Goal: Task Accomplishment & Management: Use online tool/utility

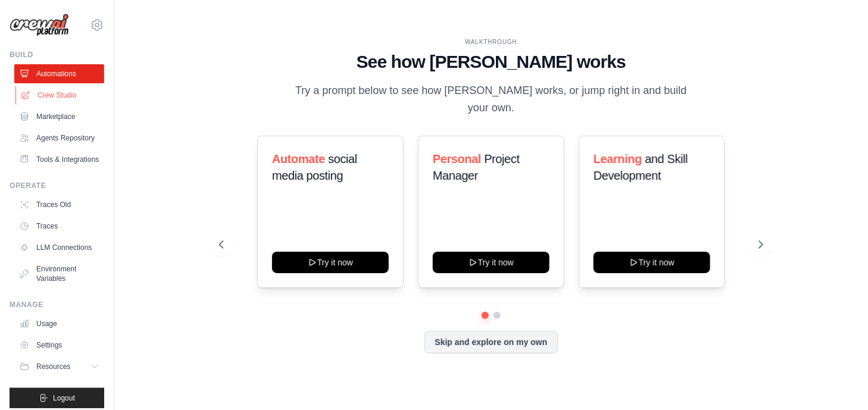
click at [65, 96] on link "Crew Studio" at bounding box center [60, 95] width 90 height 19
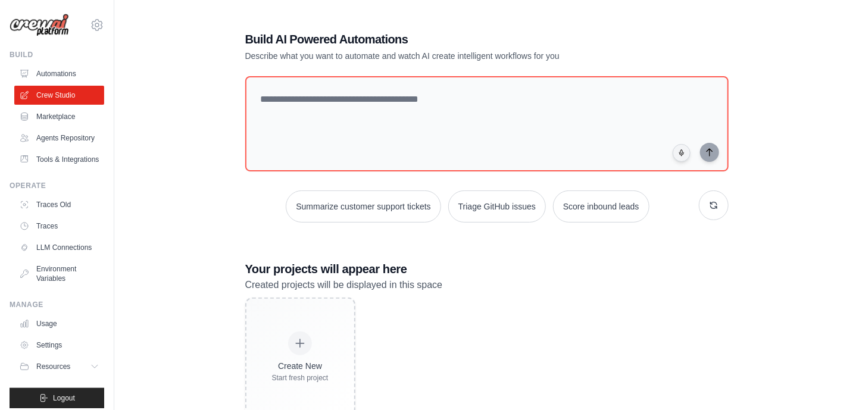
click at [61, 257] on link "LLM Connections" at bounding box center [59, 247] width 90 height 19
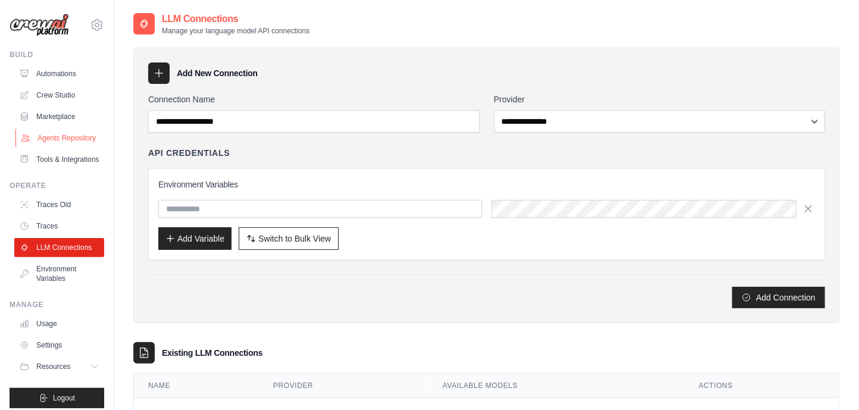
click at [50, 144] on link "Agents Repository" at bounding box center [60, 138] width 90 height 19
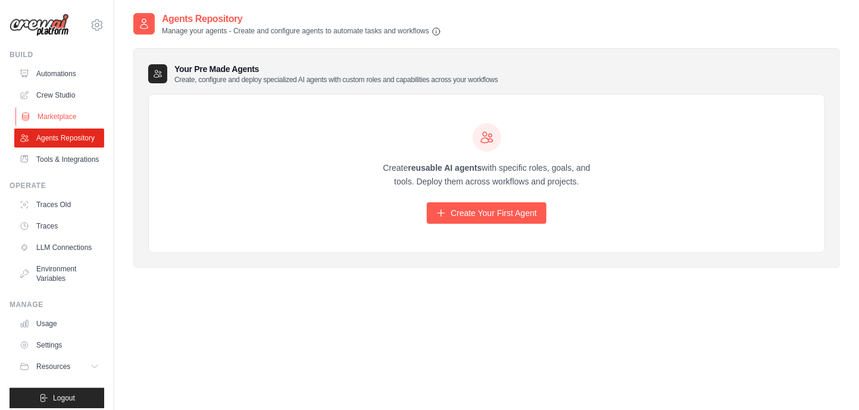
click at [61, 113] on link "Marketplace" at bounding box center [60, 116] width 90 height 19
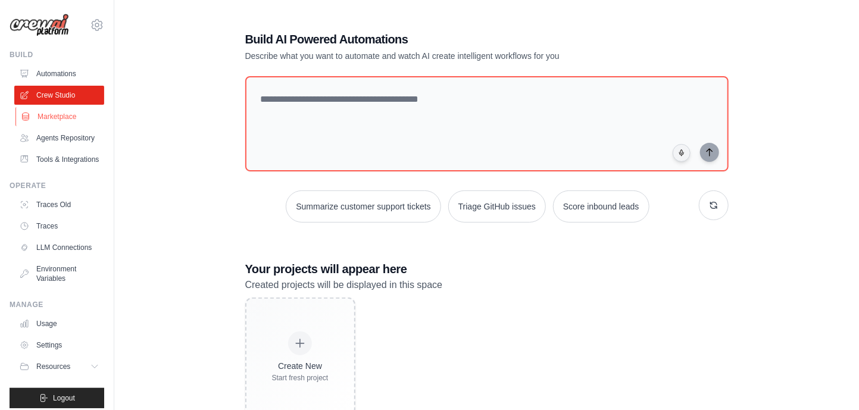
click at [54, 122] on link "Marketplace" at bounding box center [60, 116] width 90 height 19
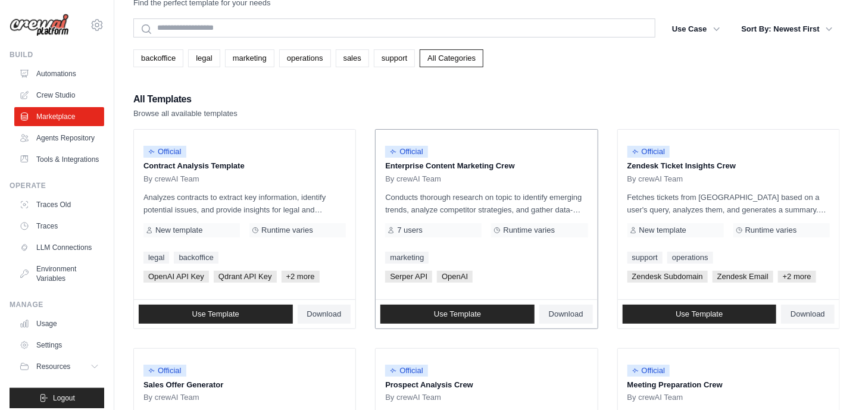
scroll to position [18, 0]
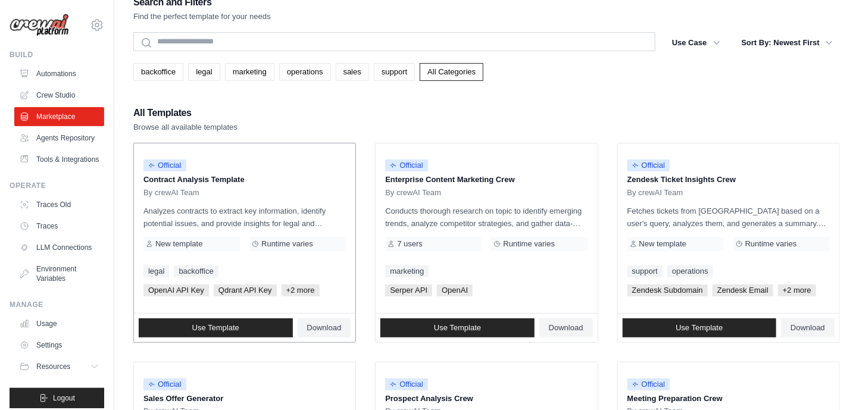
click at [265, 208] on p "Analyzes contracts to extract key information, identify potential issues, and p…" at bounding box center [244, 217] width 202 height 25
click at [246, 335] on link "Use Template" at bounding box center [216, 327] width 154 height 19
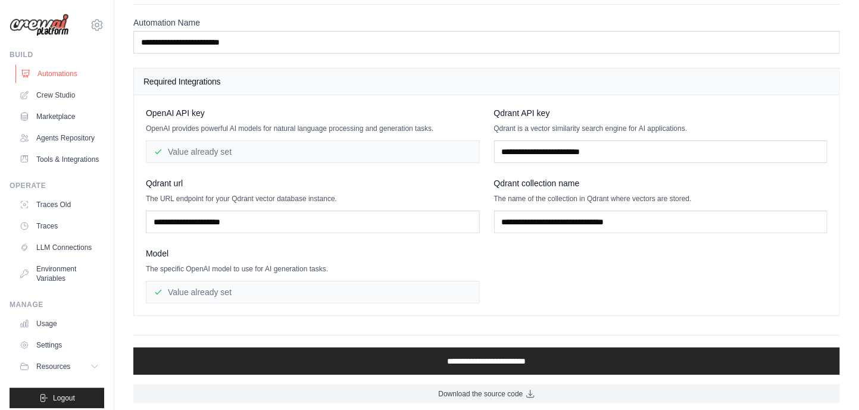
click at [60, 73] on link "Automations" at bounding box center [60, 73] width 90 height 19
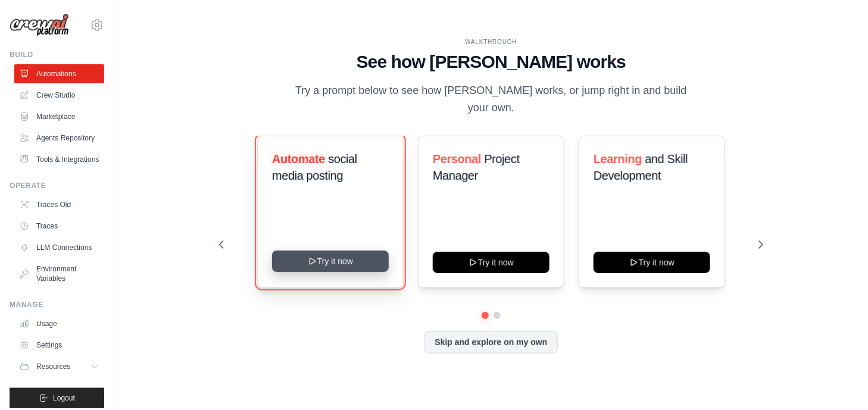
click at [368, 257] on button "Try it now" at bounding box center [330, 261] width 117 height 21
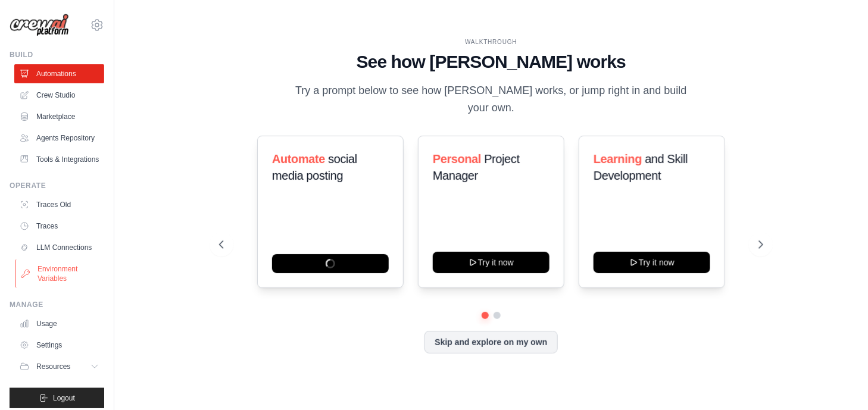
scroll to position [35, 0]
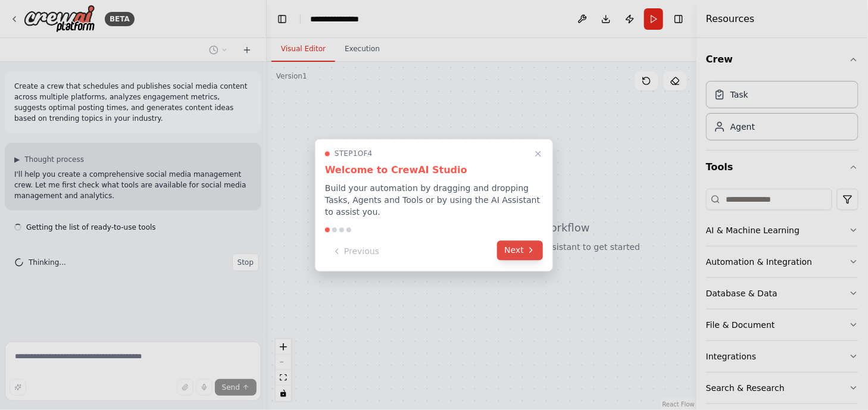
click at [531, 246] on icon at bounding box center [531, 251] width 10 height 10
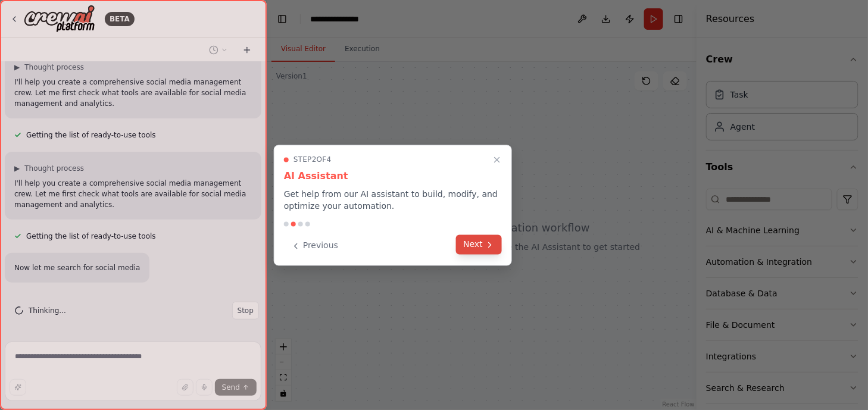
click at [490, 250] on button "Next" at bounding box center [479, 245] width 46 height 20
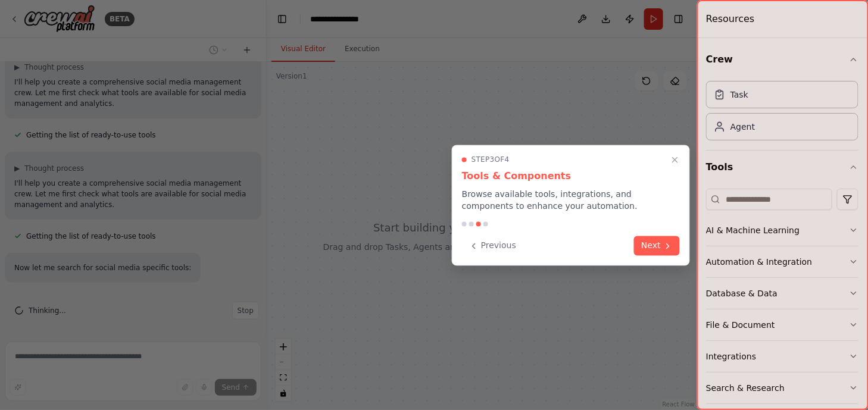
scroll to position [116, 0]
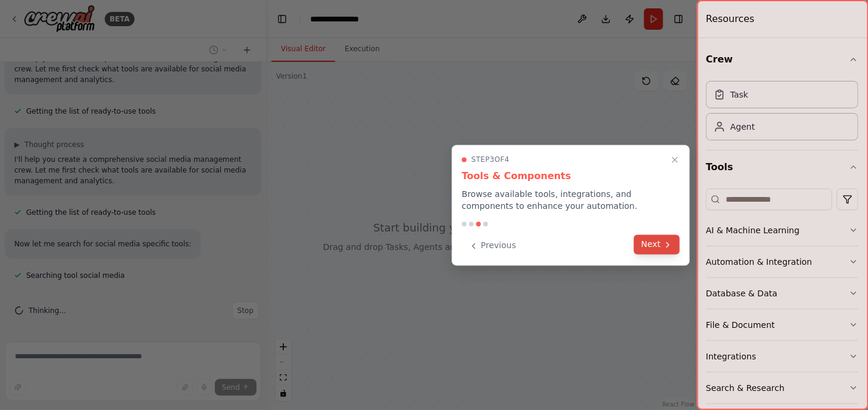
click at [668, 245] on icon at bounding box center [667, 244] width 2 height 5
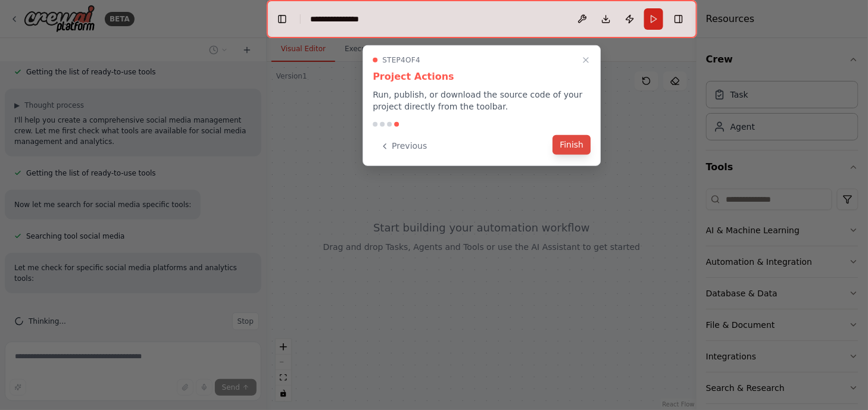
scroll to position [180, 0]
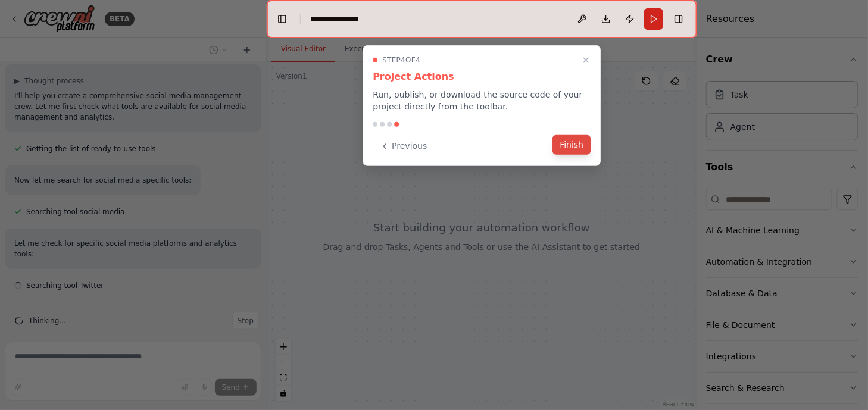
click at [571, 142] on button "Finish" at bounding box center [572, 145] width 38 height 20
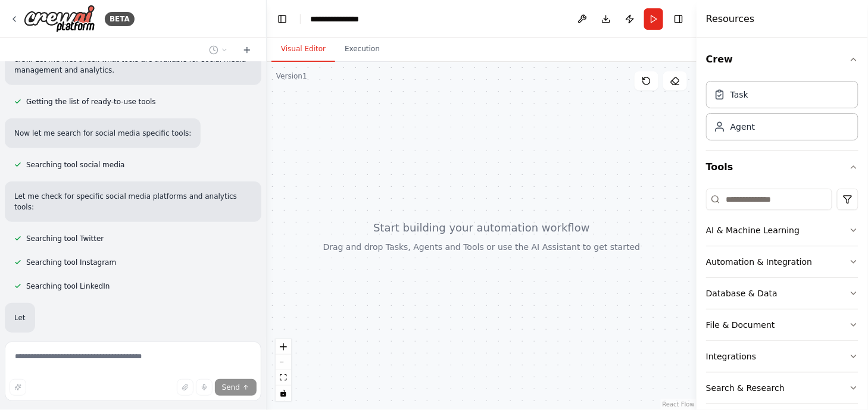
scroll to position [290, 0]
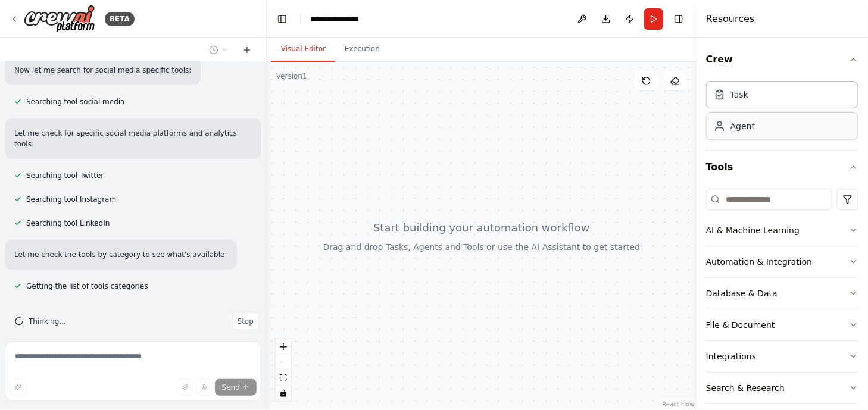
click at [779, 124] on div "Agent" at bounding box center [782, 125] width 152 height 27
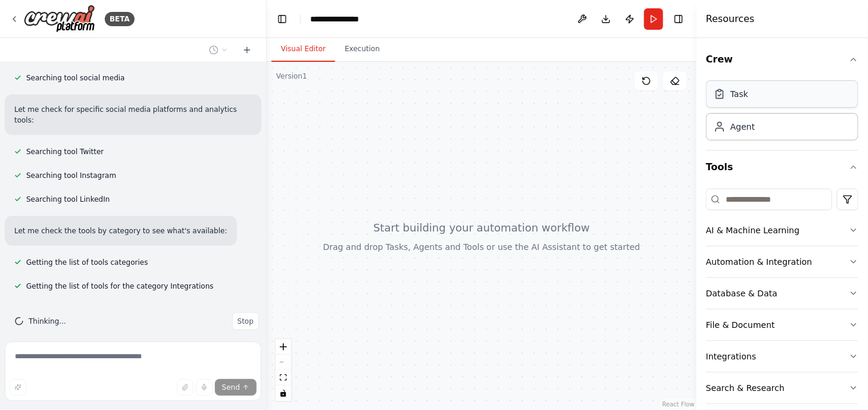
click at [736, 97] on div "Task" at bounding box center [739, 94] width 18 height 12
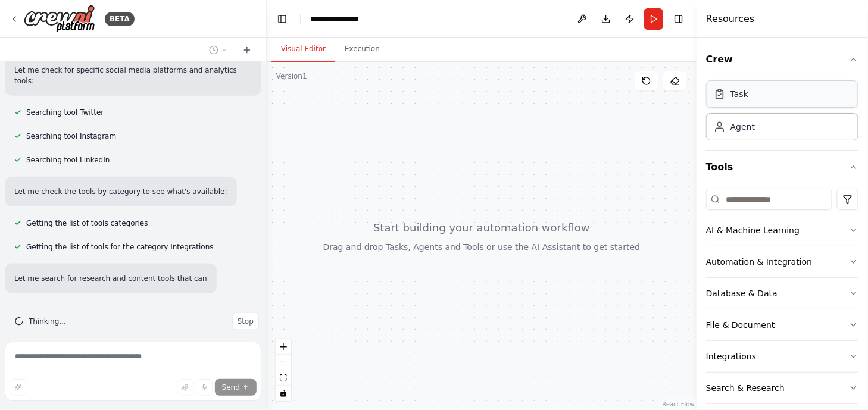
scroll to position [387, 0]
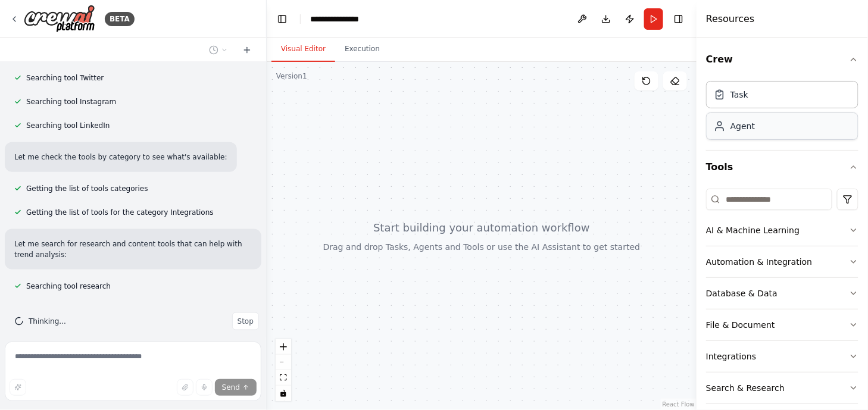
click at [749, 122] on div "Agent" at bounding box center [742, 126] width 24 height 12
click at [749, 232] on div "AI & Machine Learning" at bounding box center [752, 230] width 93 height 12
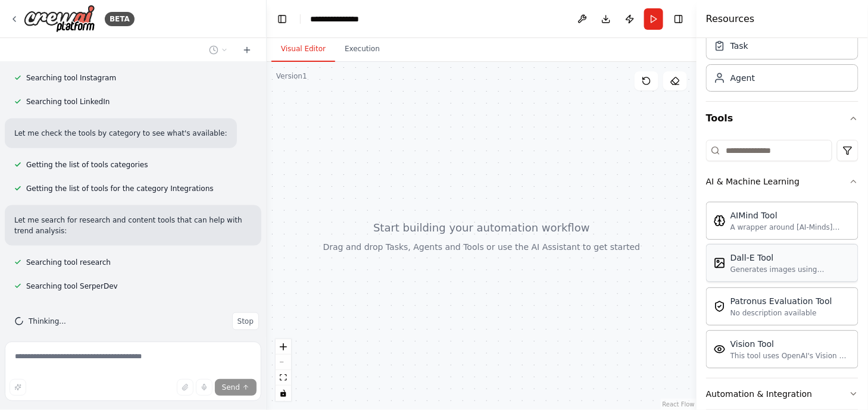
scroll to position [49, 0]
click at [784, 229] on div "A wrapper around [AI-Minds]([URL][DOMAIN_NAME]). Useful for when you need answe…" at bounding box center [790, 226] width 120 height 10
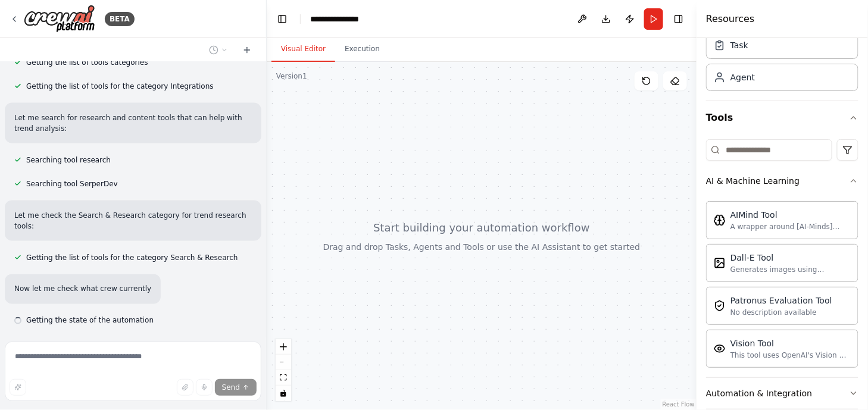
scroll to position [537, 0]
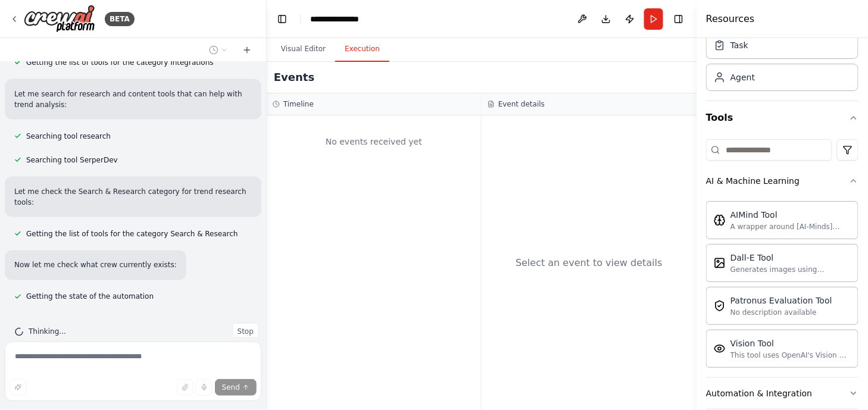
click at [348, 42] on button "Execution" at bounding box center [362, 49] width 54 height 25
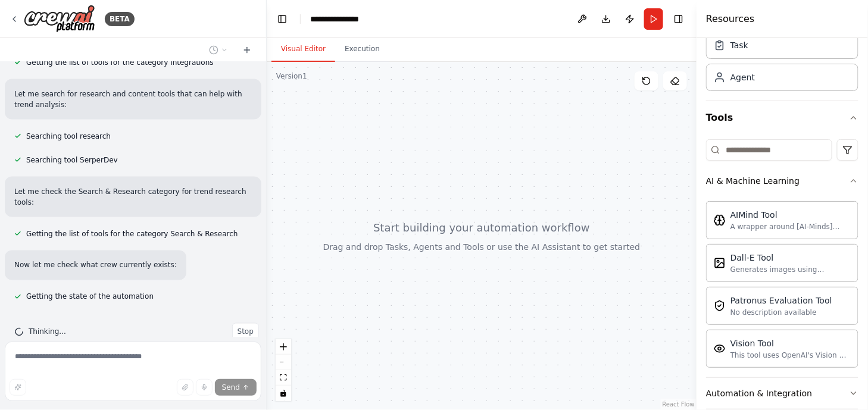
click at [322, 49] on button "Visual Editor" at bounding box center [303, 49] width 64 height 25
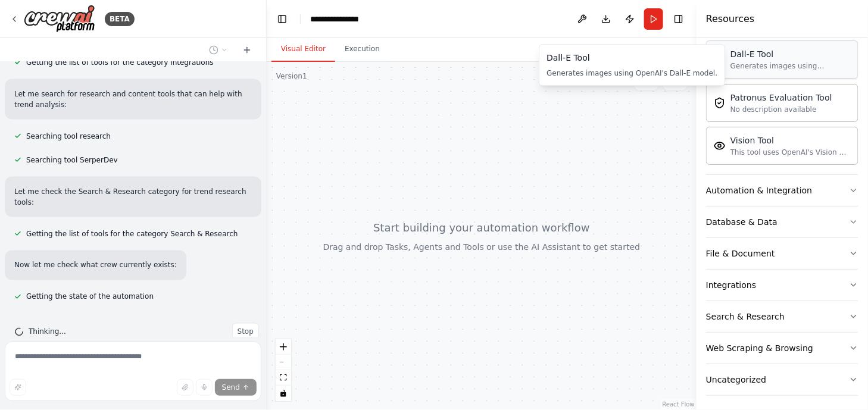
scroll to position [253, 0]
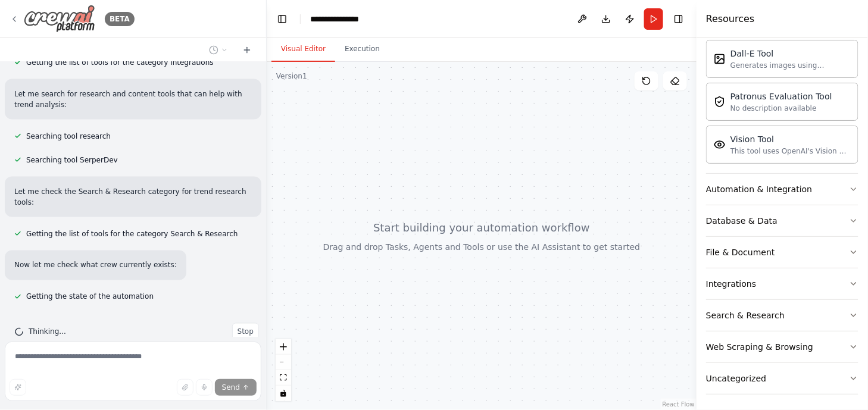
click at [12, 17] on icon at bounding box center [15, 19] width 10 height 10
